Goal: Task Accomplishment & Management: Manage account settings

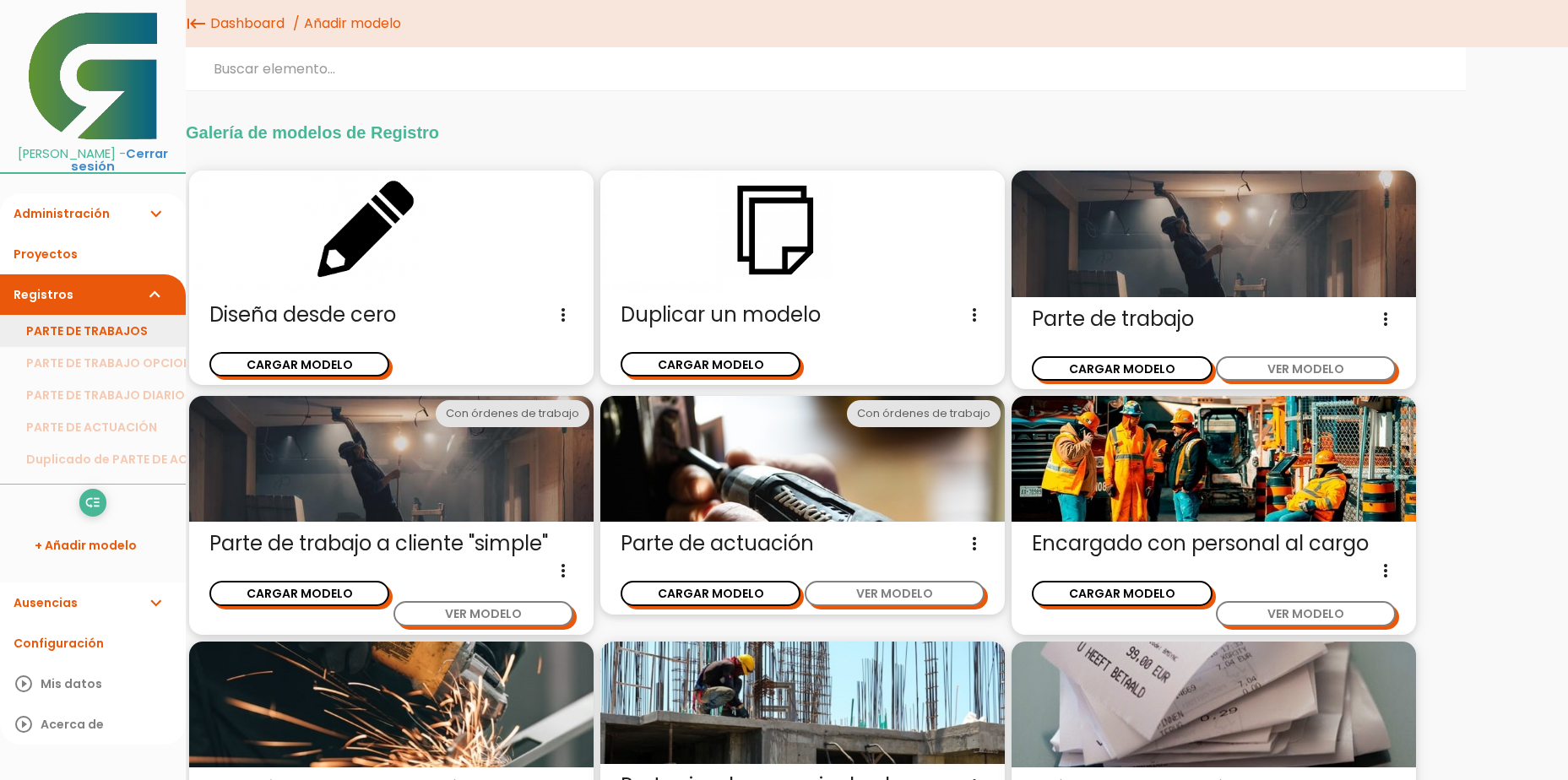
click at [79, 335] on link "PARTE DE TRABAJOS" at bounding box center [92, 331] width 186 height 32
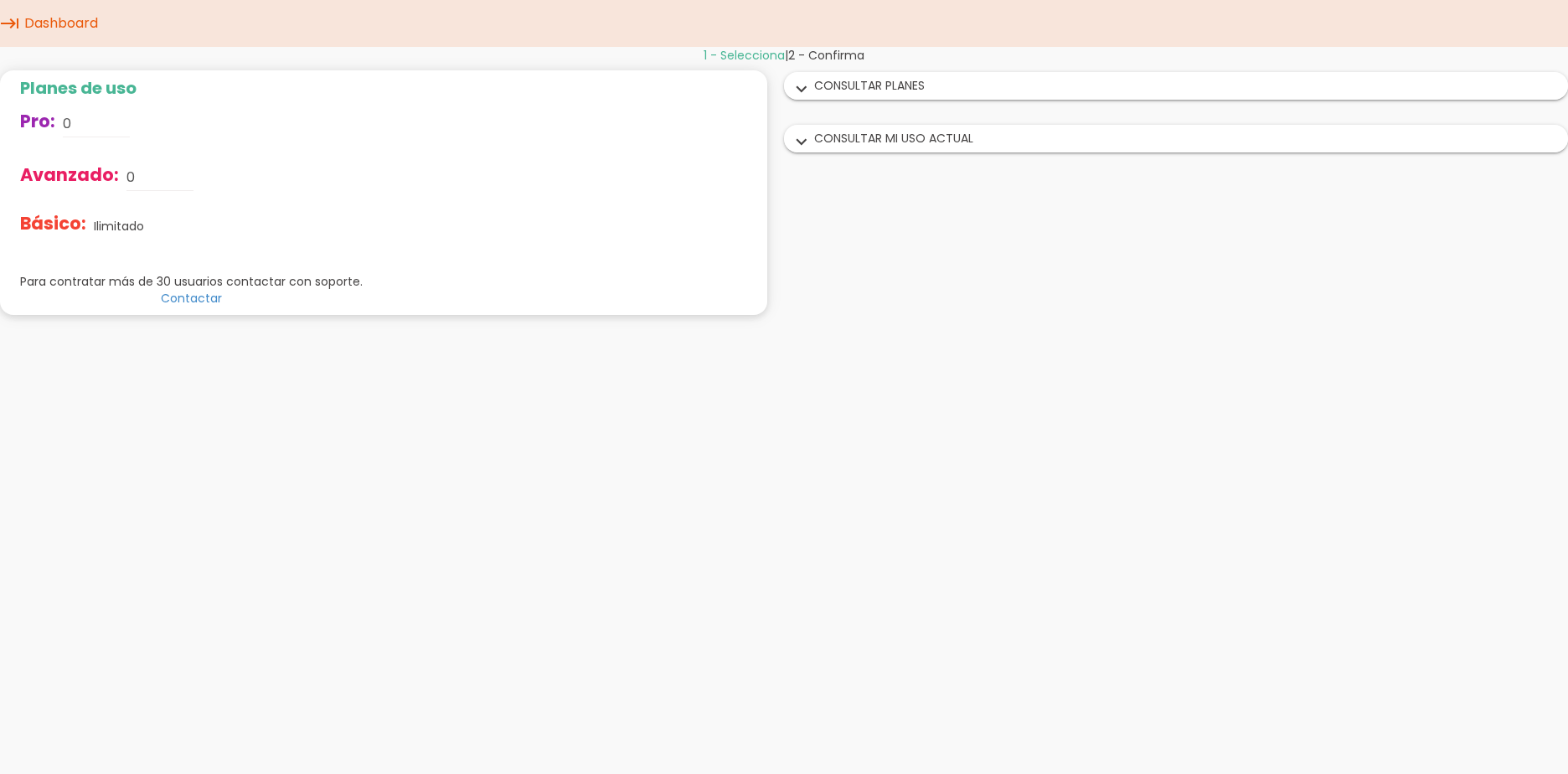
click at [831, 85] on div "expand_more CONSULTAR PLANES" at bounding box center [1176, 86] width 783 height 26
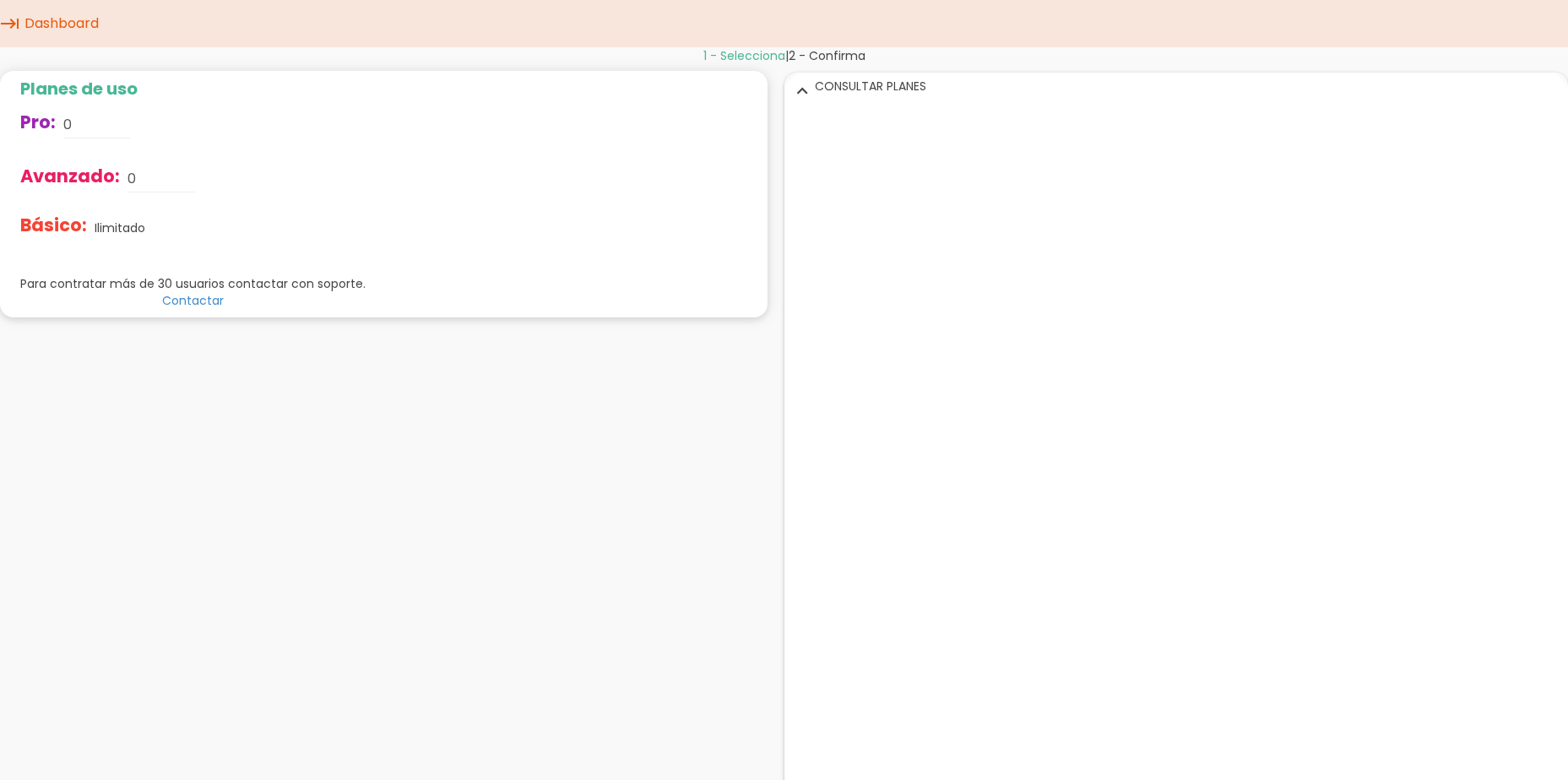
click at [20, 26] on link "Dashboard" at bounding box center [61, 24] width 83 height 48
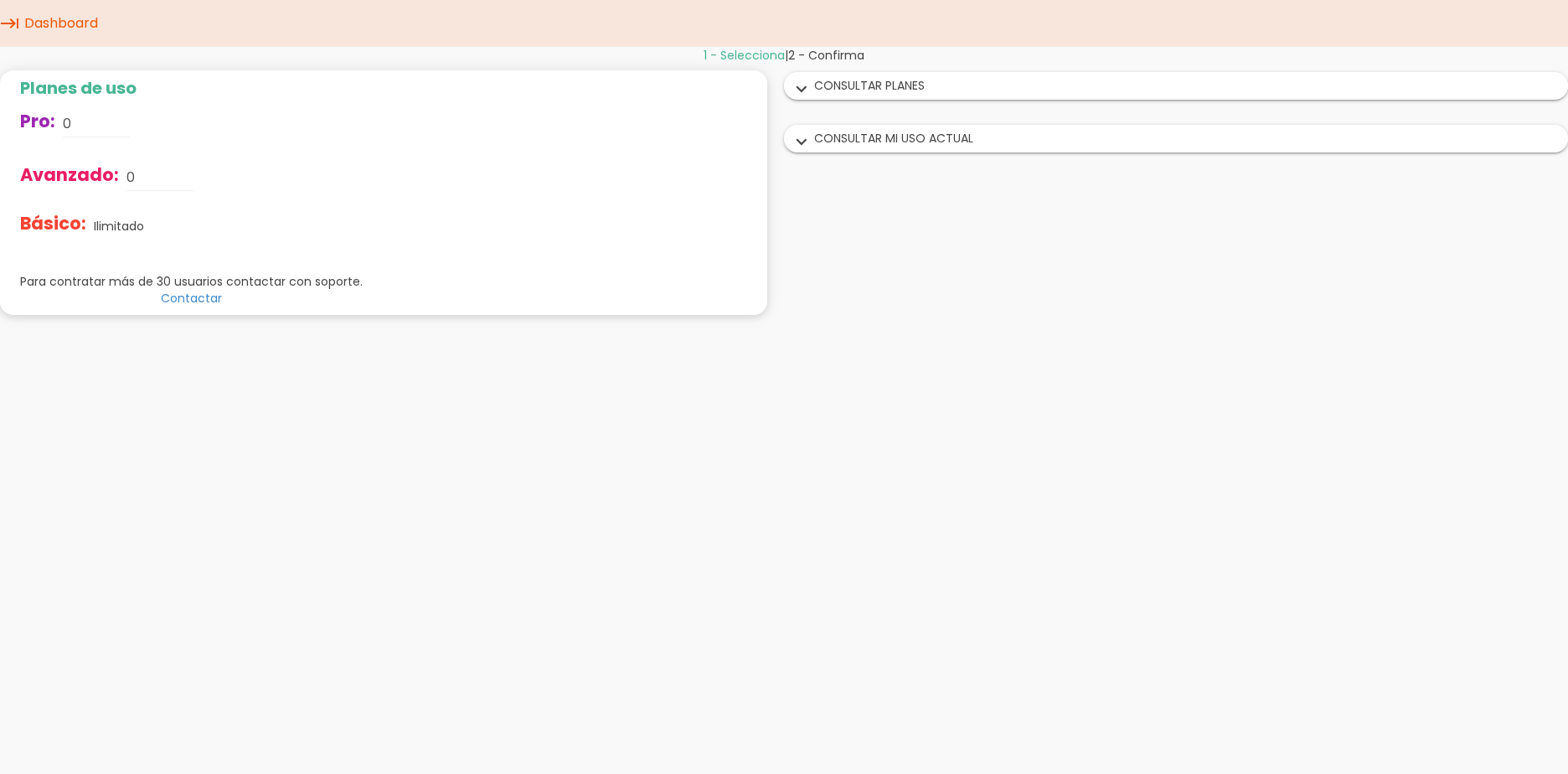
click at [859, 141] on div "expand_more CONSULTAR MI USO ACTUAL" at bounding box center [1176, 139] width 783 height 26
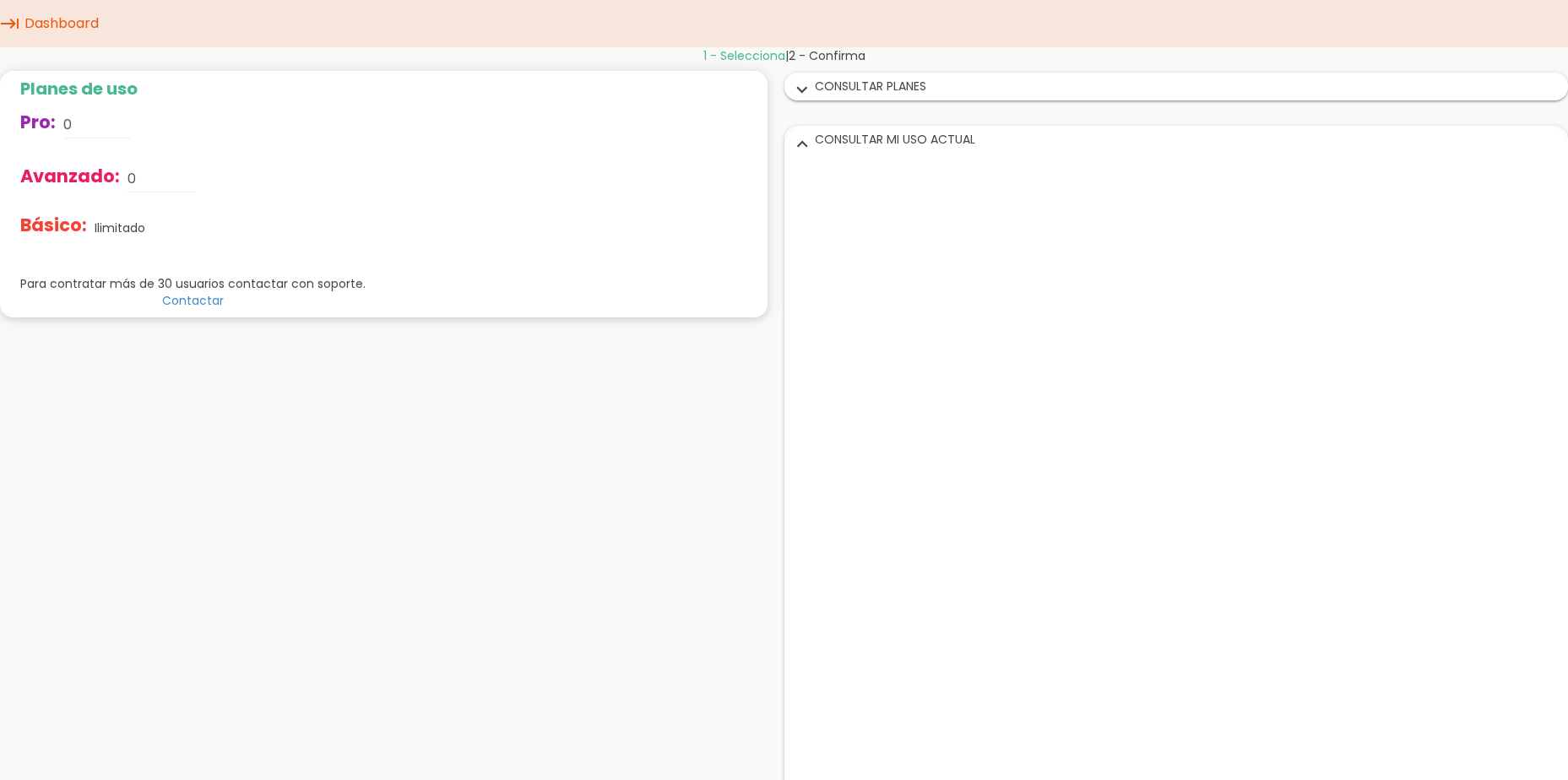
click at [841, 146] on div "expand_more CONSULTAR MI USO ACTUAL" at bounding box center [1176, 140] width 783 height 27
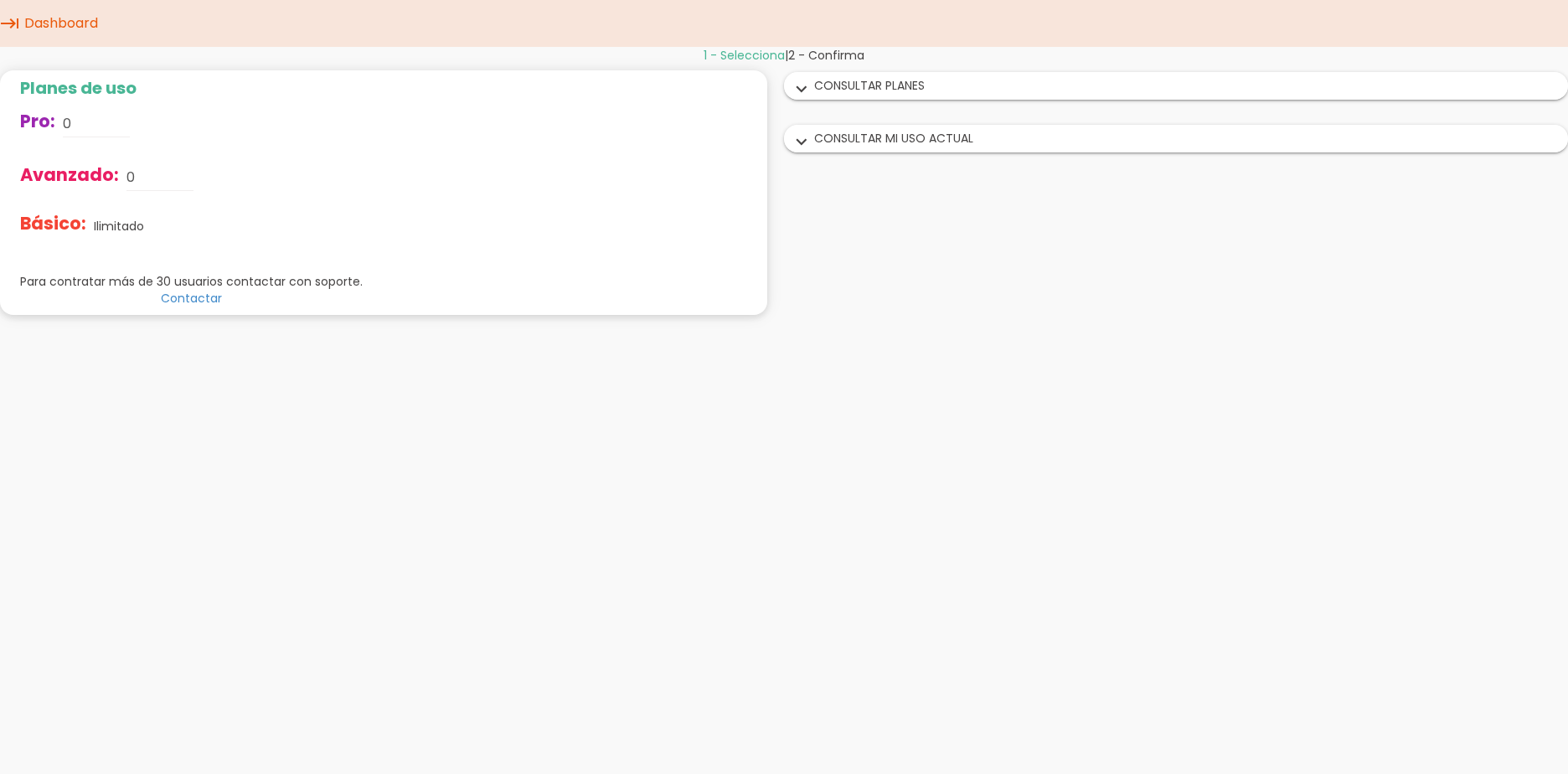
click at [811, 81] on icon "expand_more" at bounding box center [801, 89] width 26 height 22
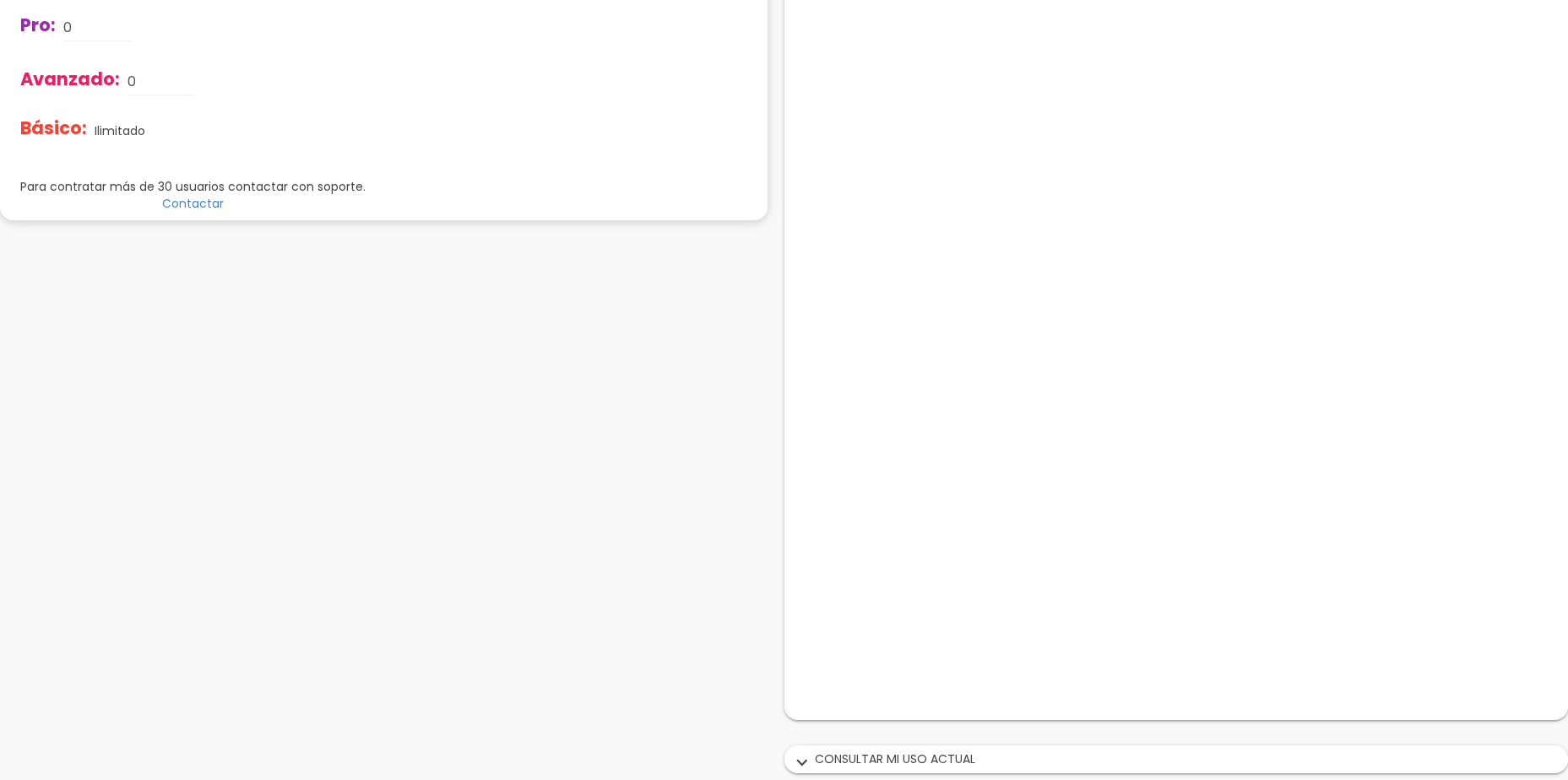
scroll to position [107, 0]
